Goal: Book appointment/travel/reservation

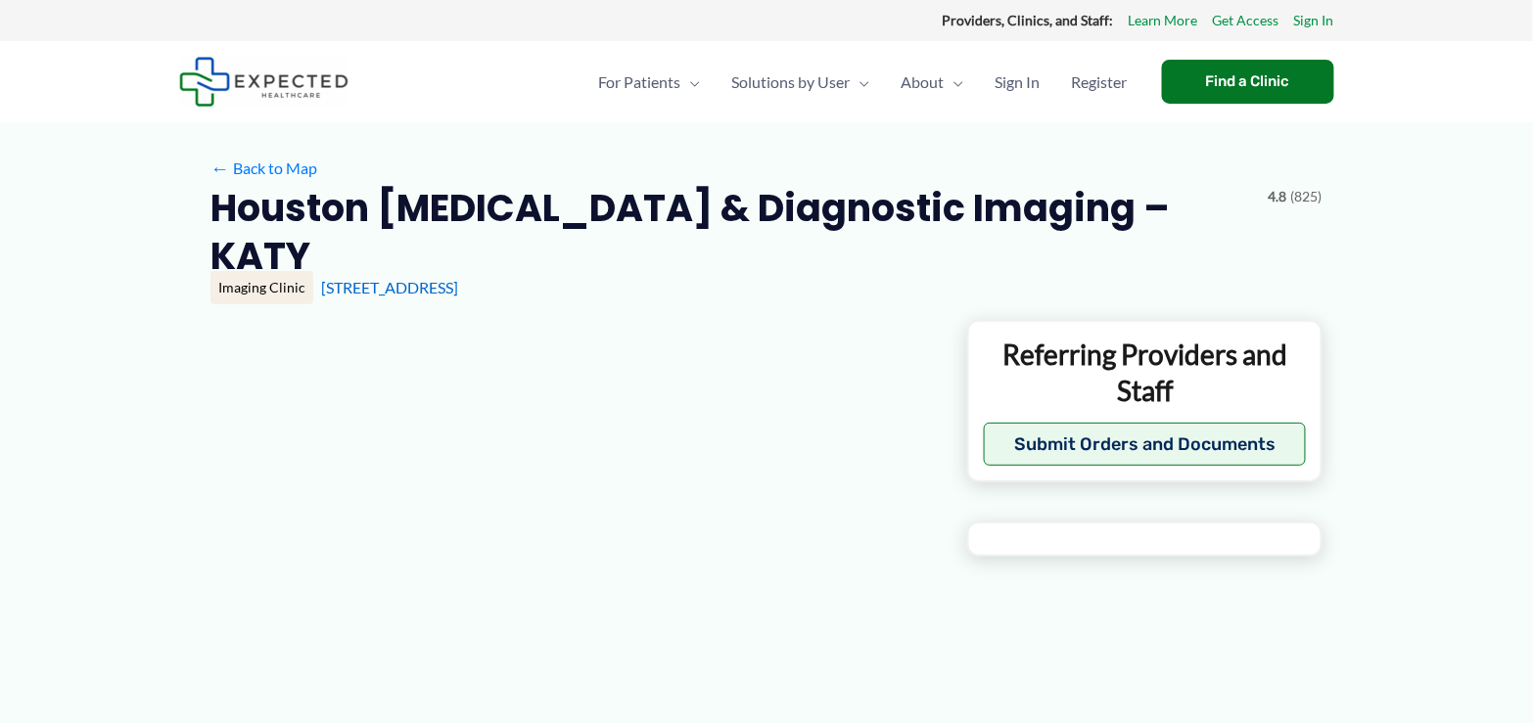
type input "**********"
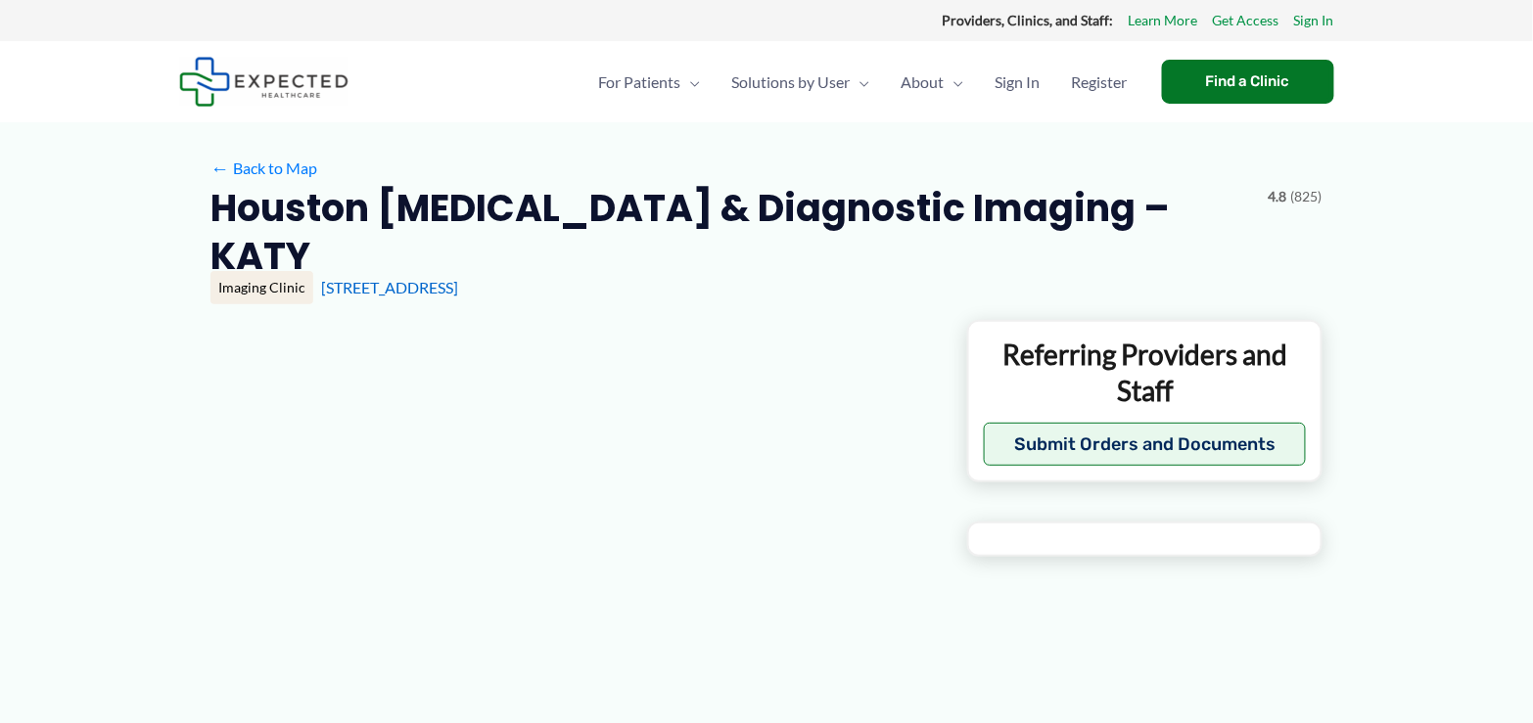
type input "**********"
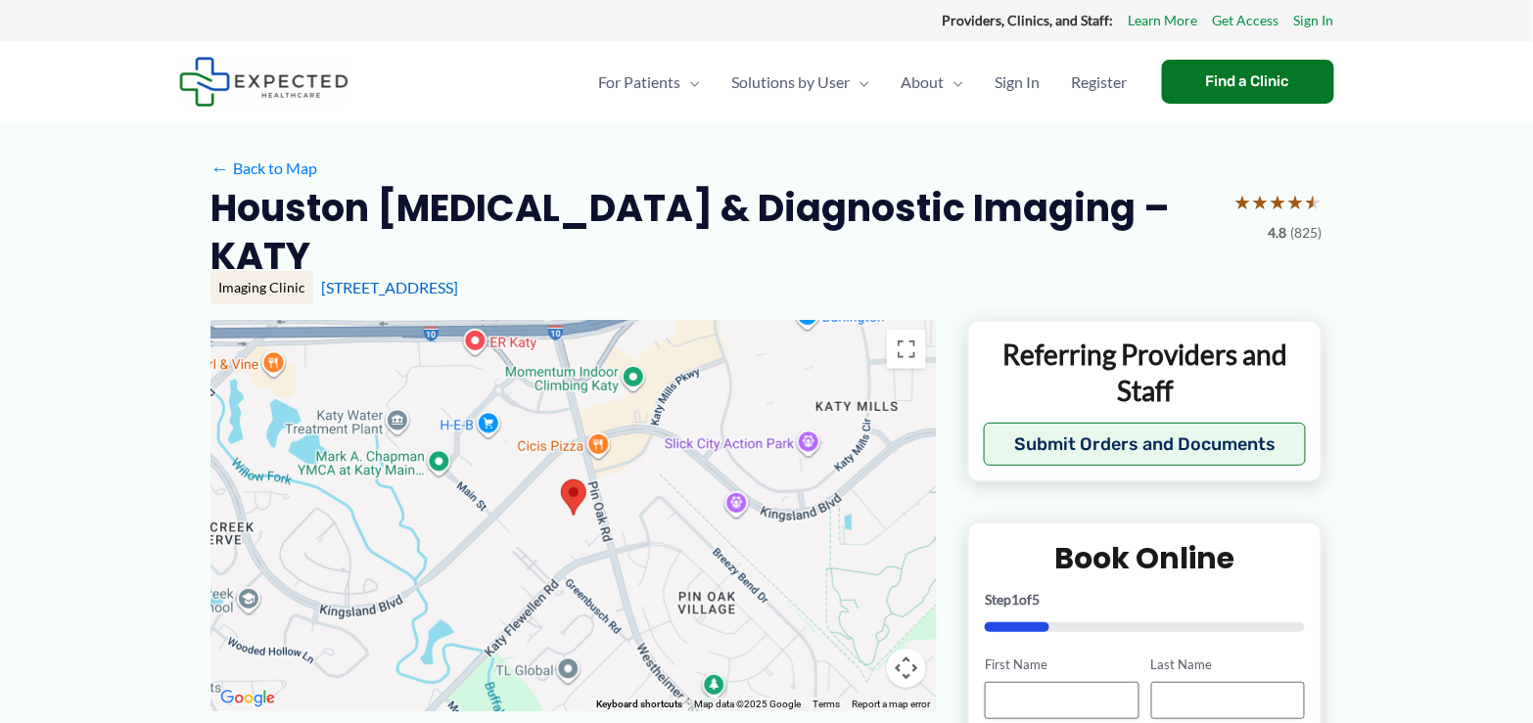
click at [561, 480] on area at bounding box center [561, 480] width 0 height 0
click at [591, 457] on div at bounding box center [572, 515] width 725 height 391
